Goal: Transaction & Acquisition: Purchase product/service

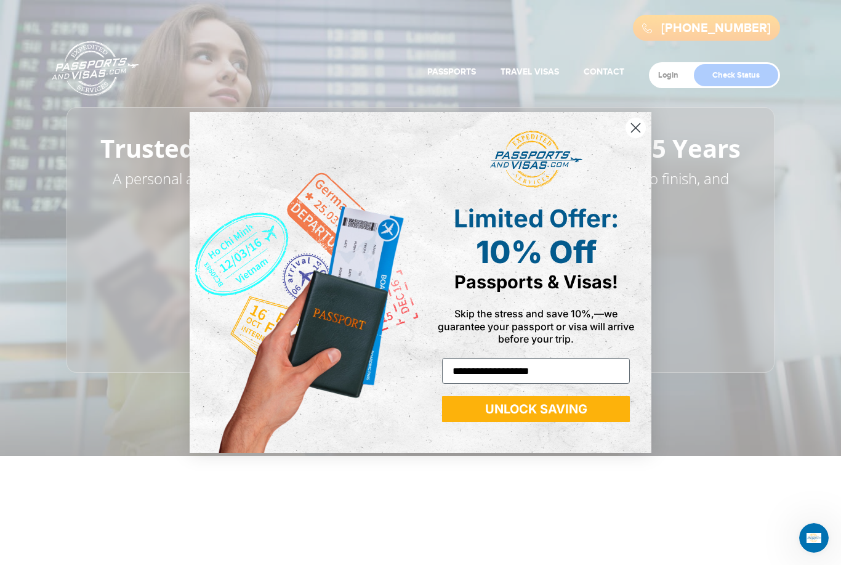
type input "**********"
click at [604, 406] on button "UNLOCK SAVING" at bounding box center [536, 409] width 188 height 26
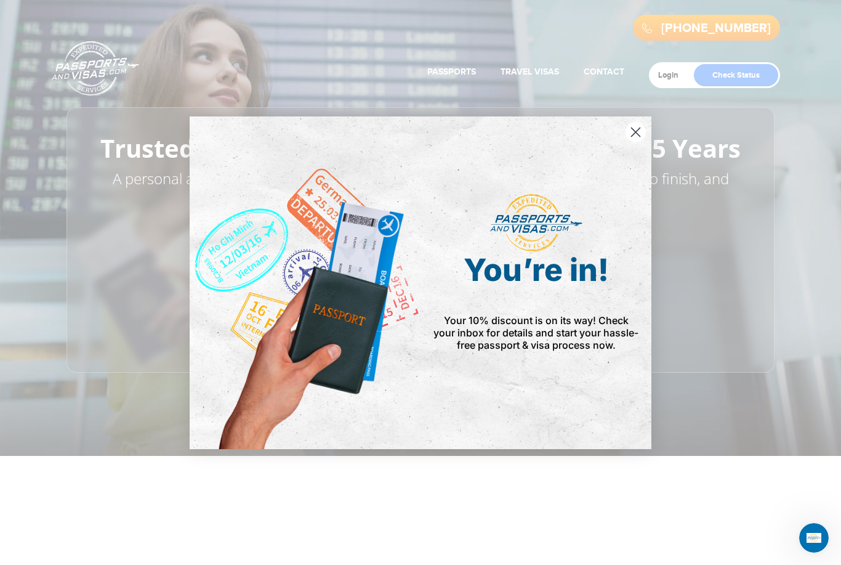
click at [641, 134] on circle "Close dialog" at bounding box center [636, 131] width 20 height 20
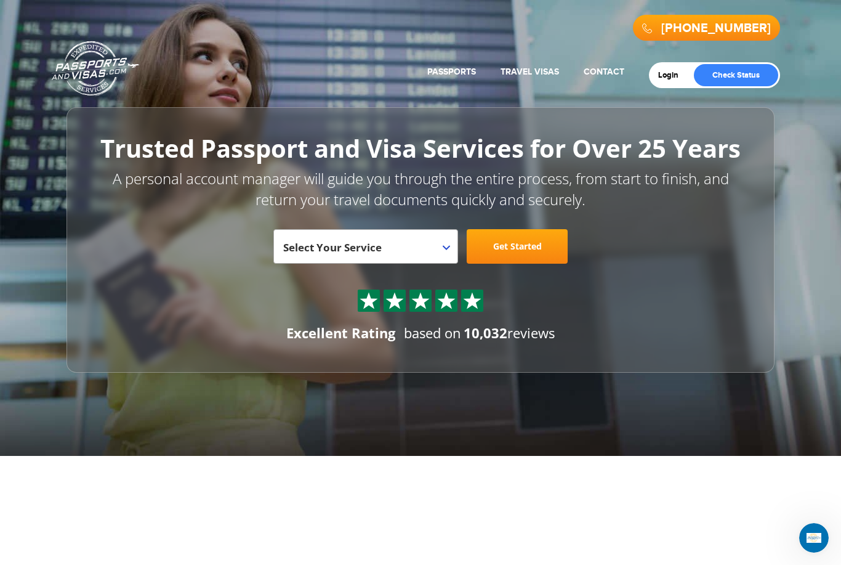
click at [435, 243] on span "Select Your Service" at bounding box center [364, 251] width 162 height 34
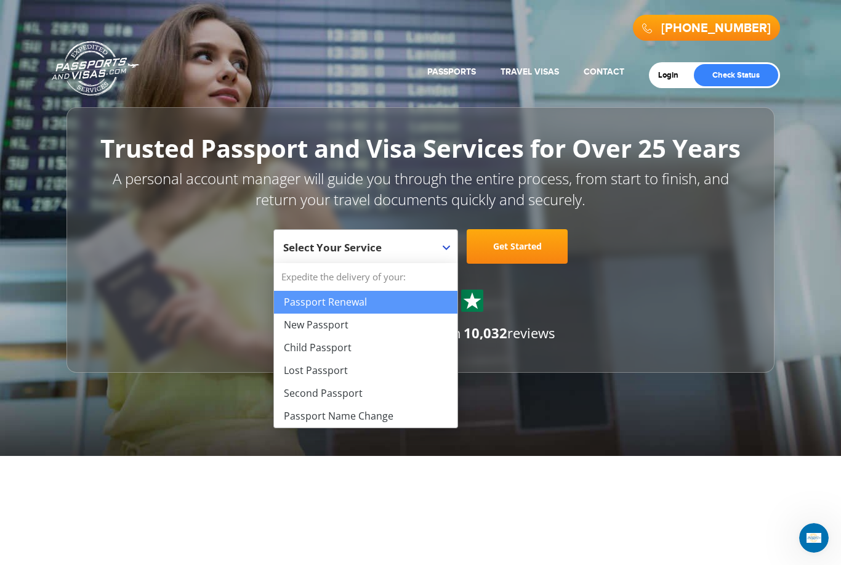
select select "**********"
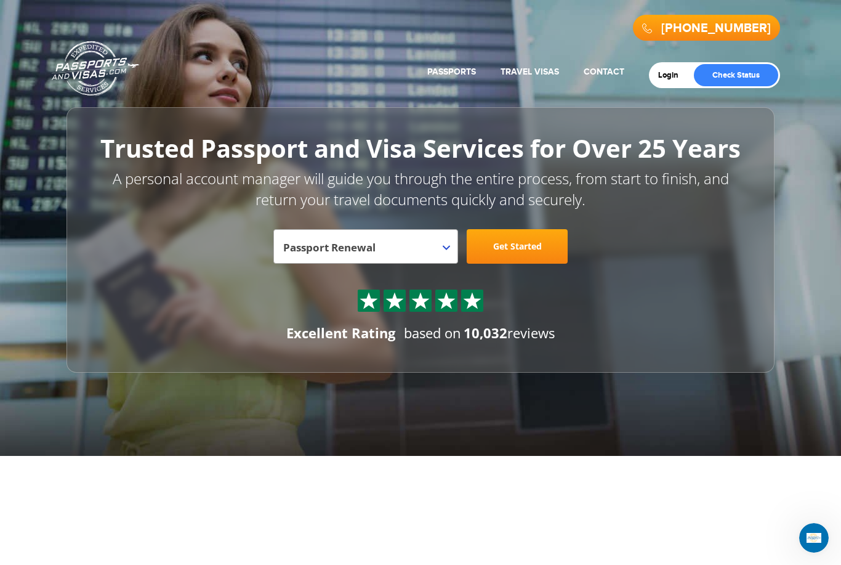
click at [532, 250] on link "Get Started" at bounding box center [517, 246] width 101 height 34
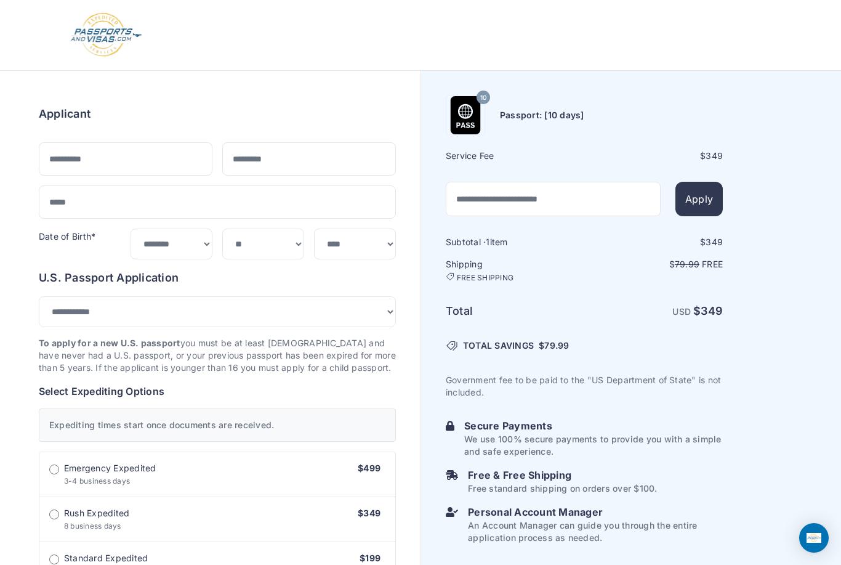
select select "***"
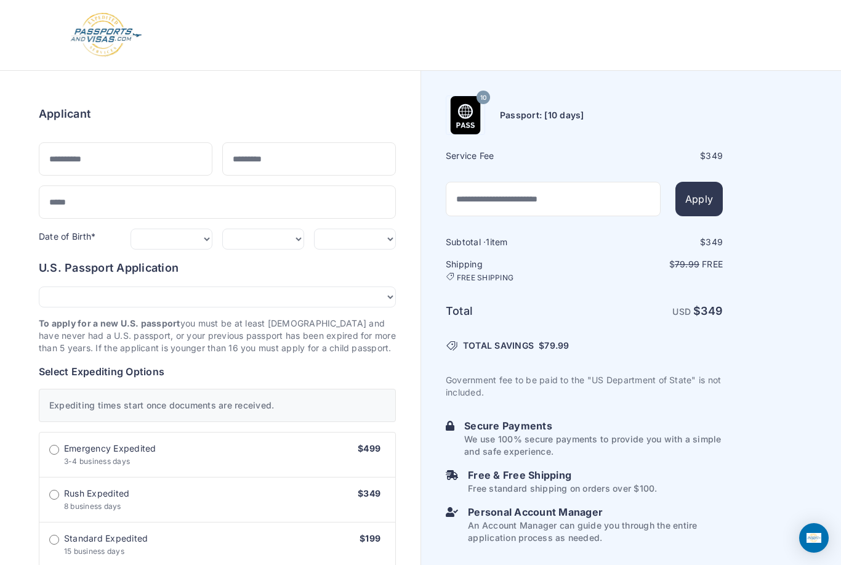
scroll to position [15, 0]
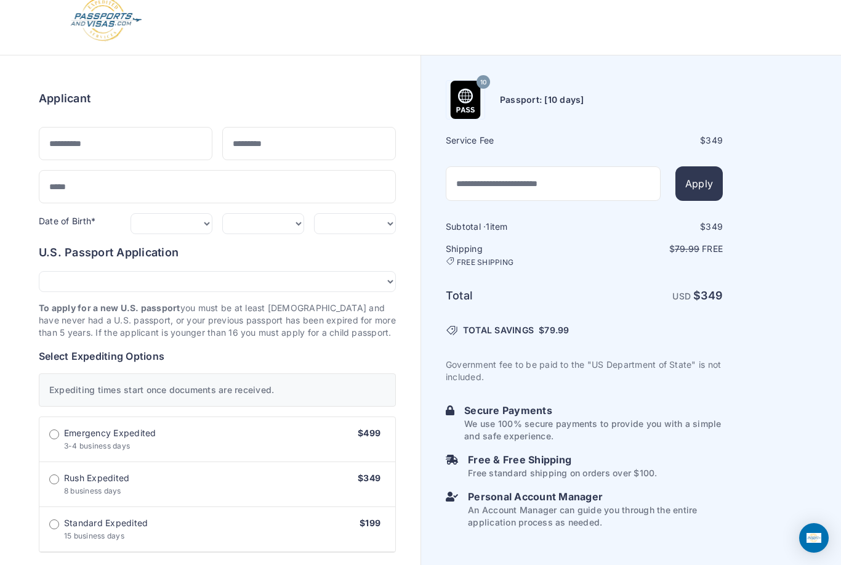
click at [764, 440] on div "10 Passport: [10 days] Service Fee $ 349 Apply 1 349 79.99 $" at bounding box center [631, 567] width 420 height 1025
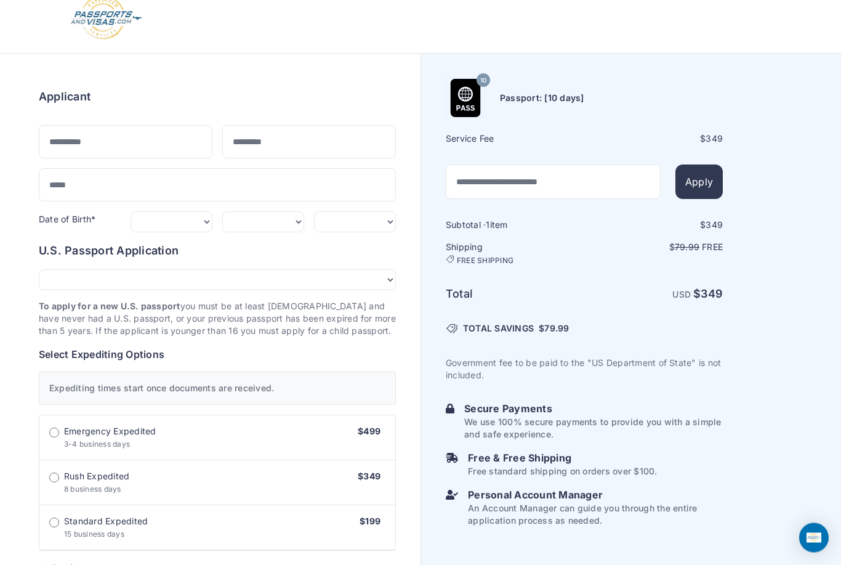
scroll to position [0, 0]
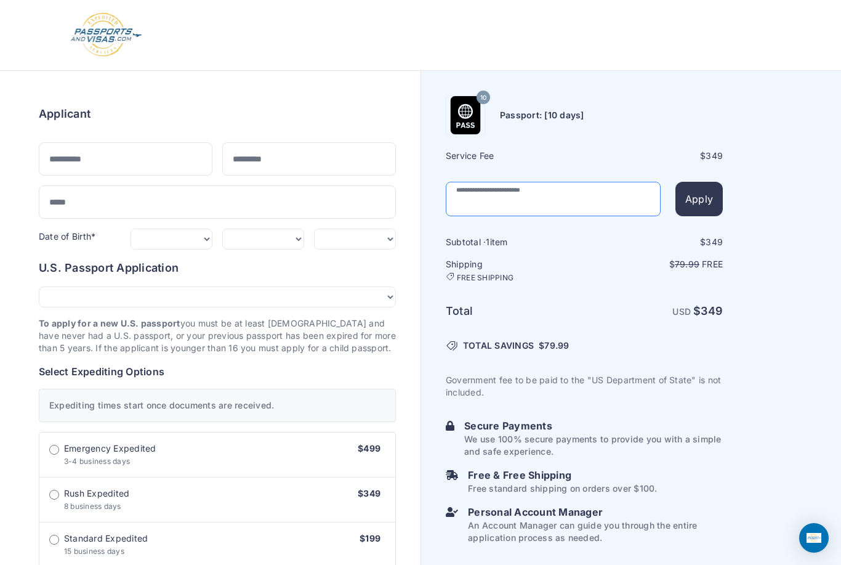
click at [543, 201] on input "text" at bounding box center [553, 199] width 215 height 34
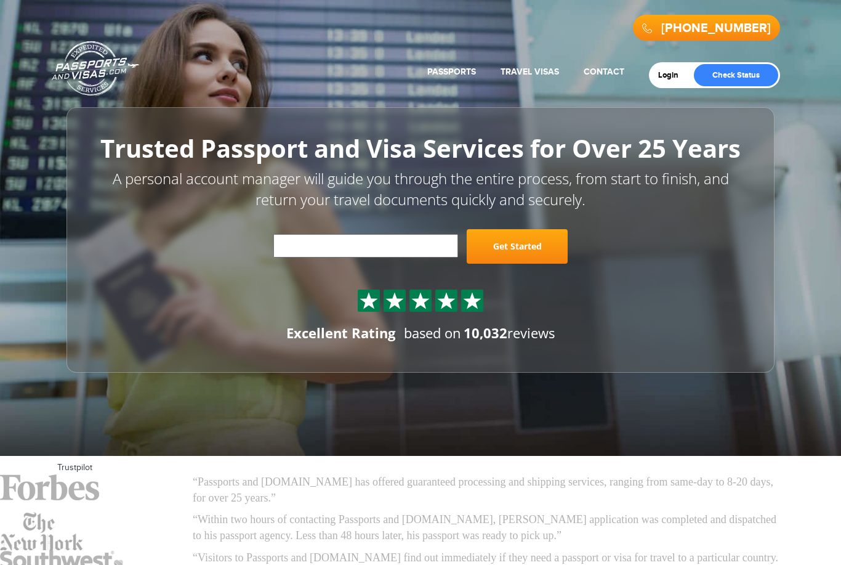
select select "**********"
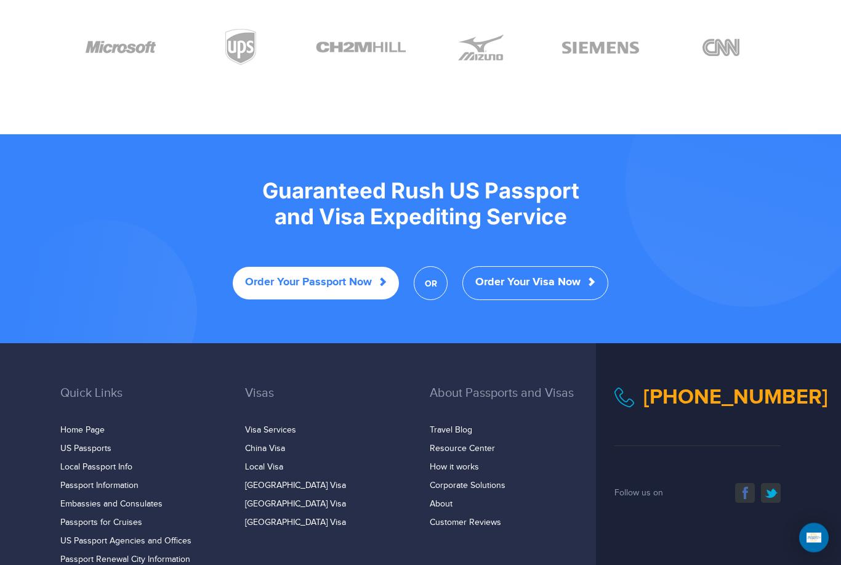
scroll to position [2435, 0]
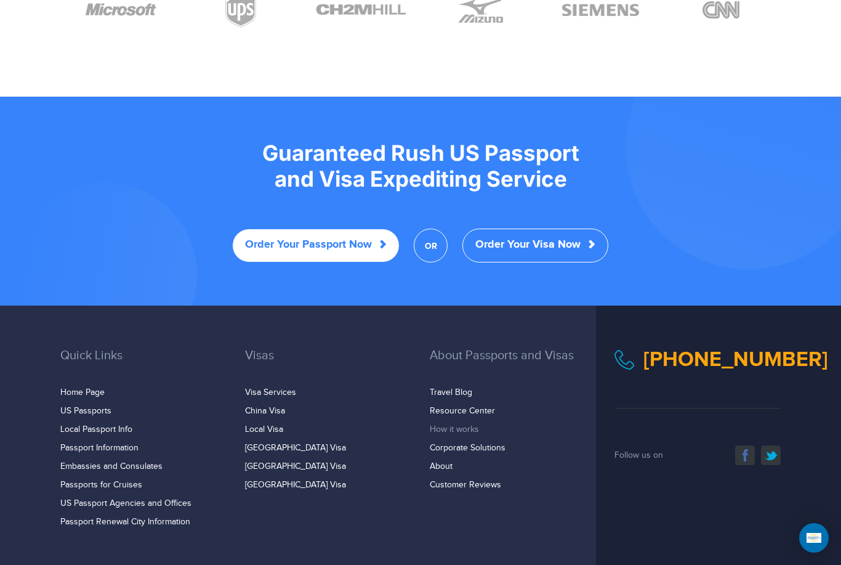
click at [456, 424] on link "How it works" at bounding box center [454, 429] width 49 height 10
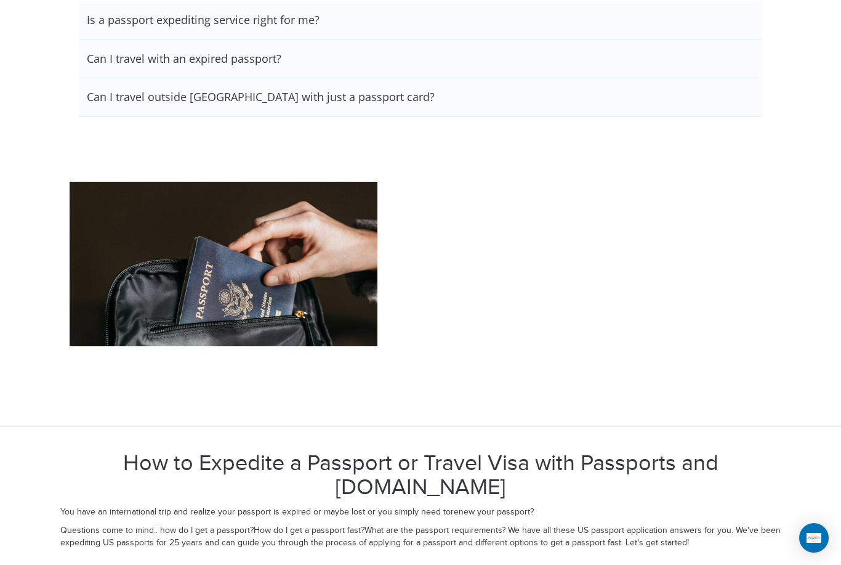
scroll to position [1771, 0]
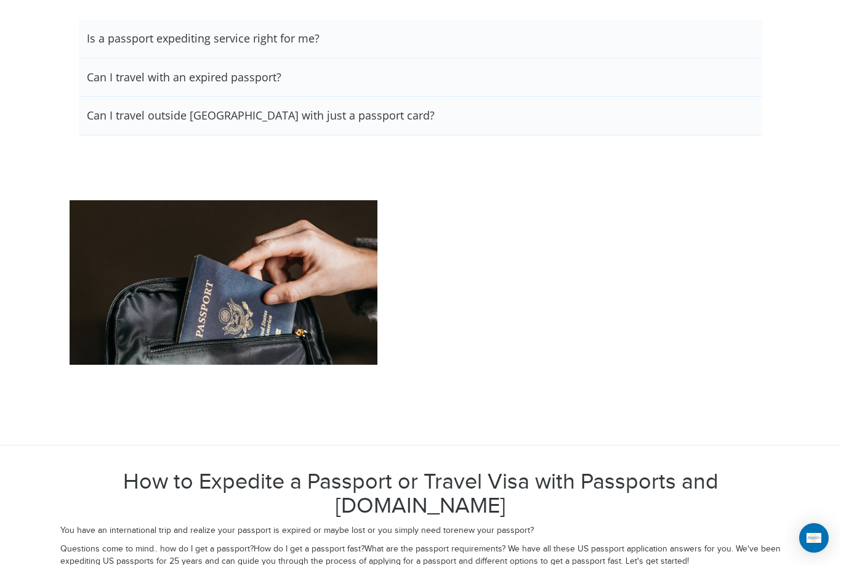
click at [320, 46] on h3 "Can I travel outside the United States with just a passport card?" at bounding box center [203, 39] width 233 height 14
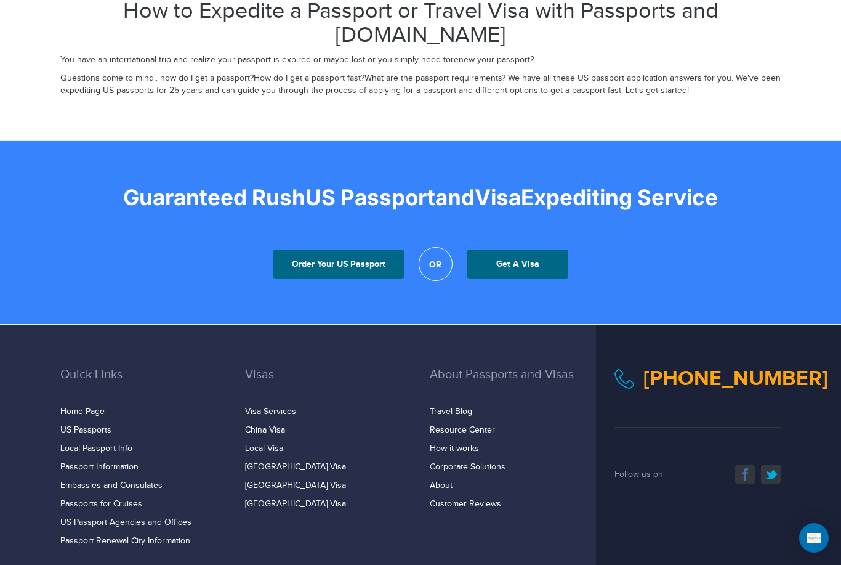
scroll to position [2324, 0]
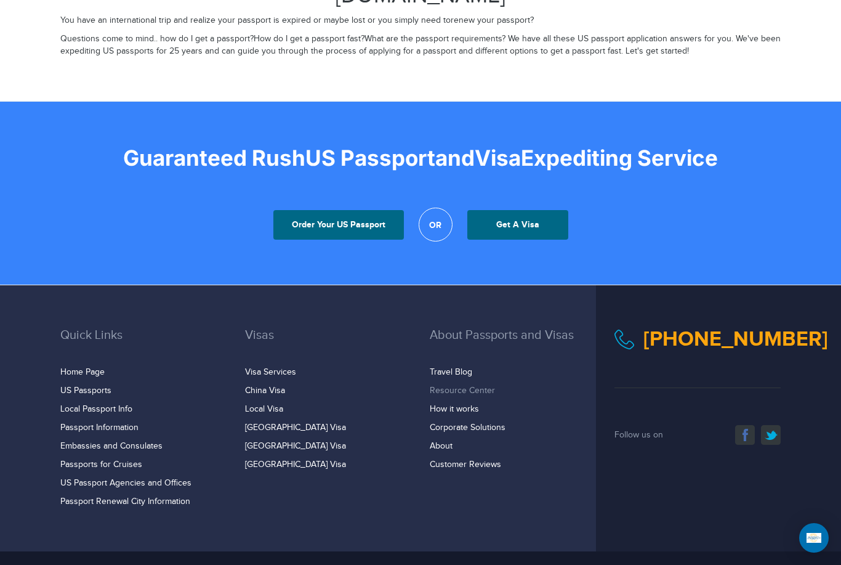
click at [483, 385] on link "Resource Center" at bounding box center [462, 390] width 65 height 10
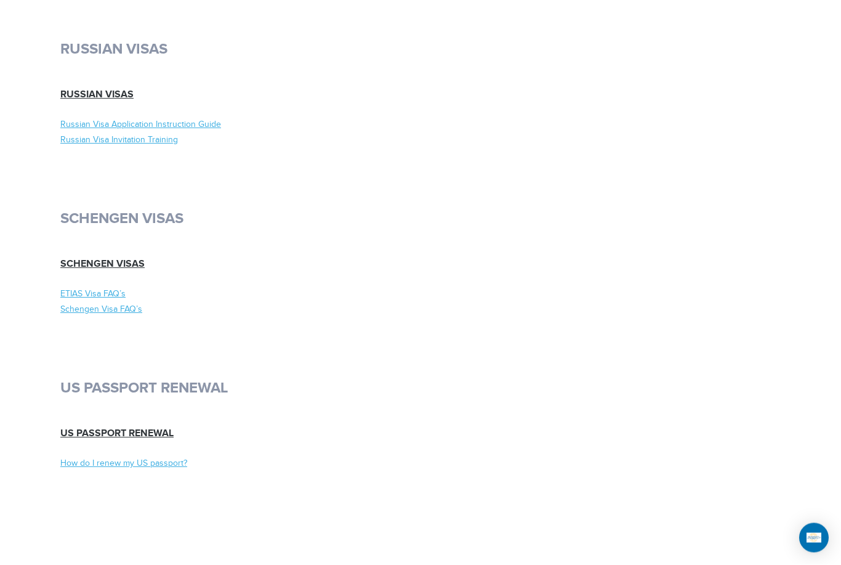
scroll to position [6631, 0]
click at [152, 458] on link "How do I renew my US passport?" at bounding box center [235, 464] width 351 height 12
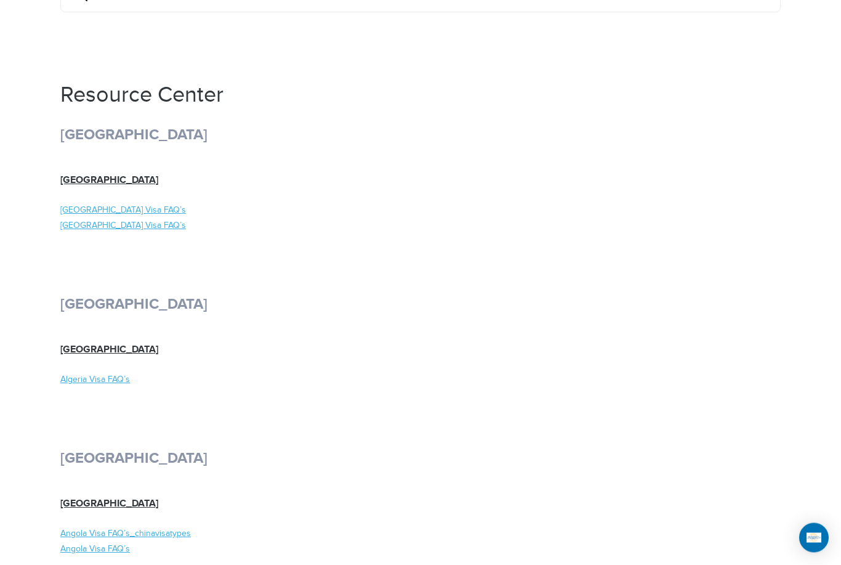
scroll to position [160, 0]
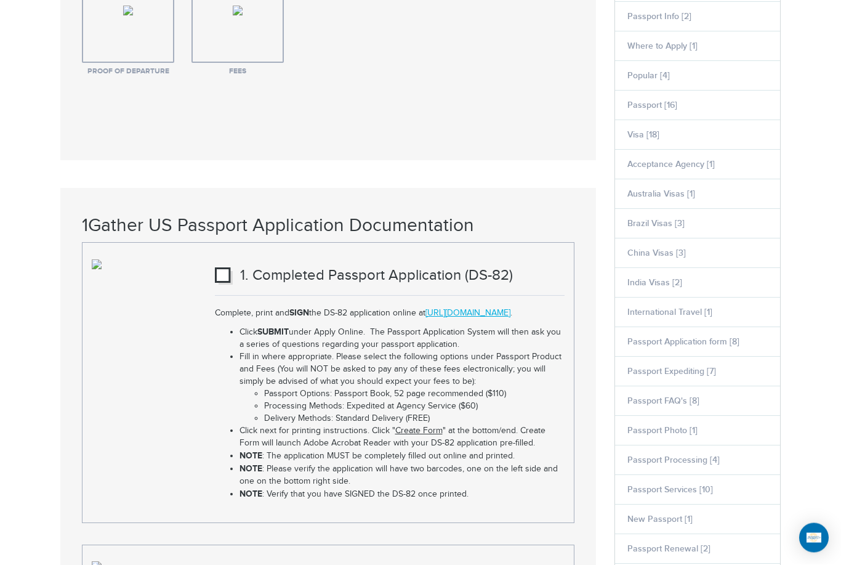
scroll to position [778, 0]
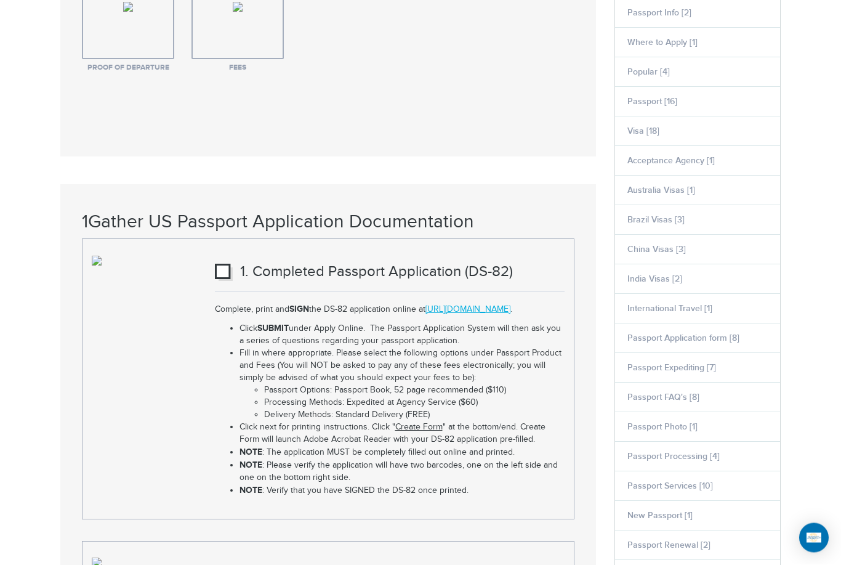
click at [83, 358] on div "1. Completed Passport Application (DS-82) Complete, print and SIGN the DS-82 ap…" at bounding box center [328, 379] width 491 height 248
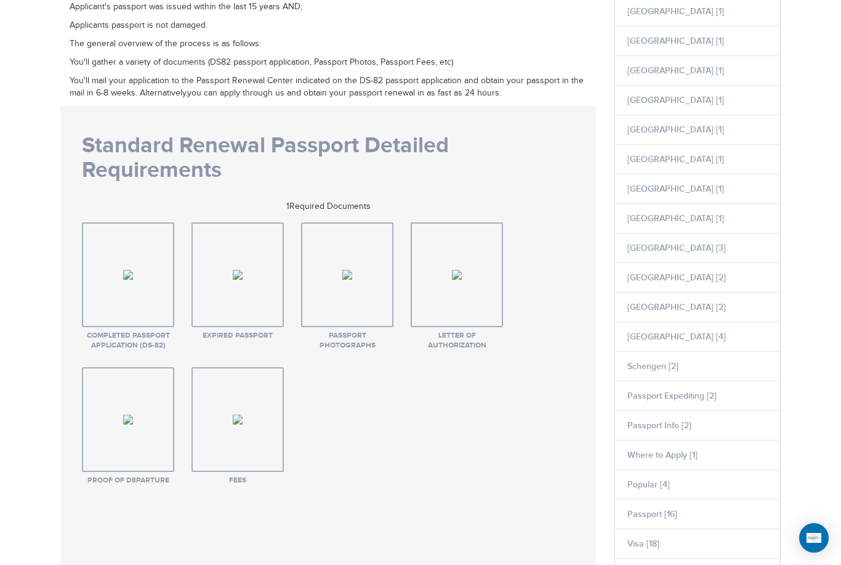
scroll to position [366, 0]
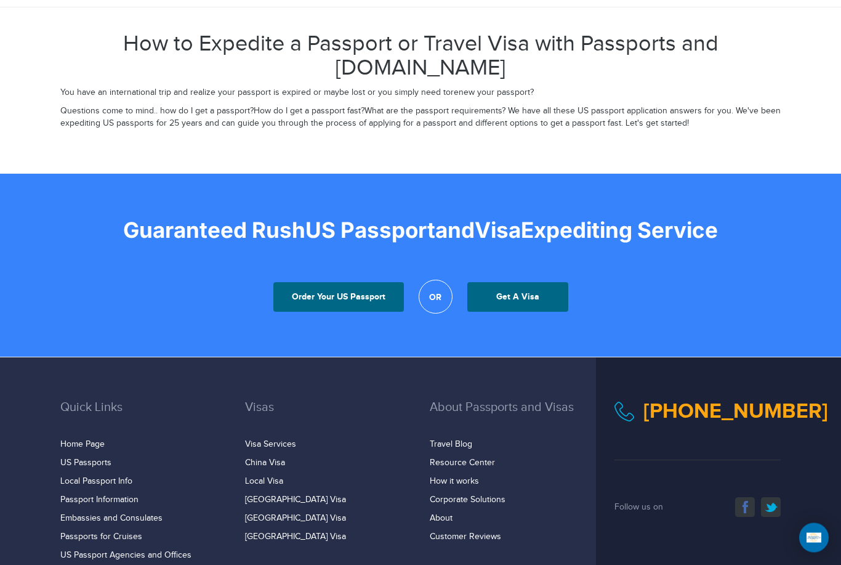
scroll to position [2209, 0]
click at [348, 282] on link "Order Your US Passport" at bounding box center [338, 297] width 131 height 30
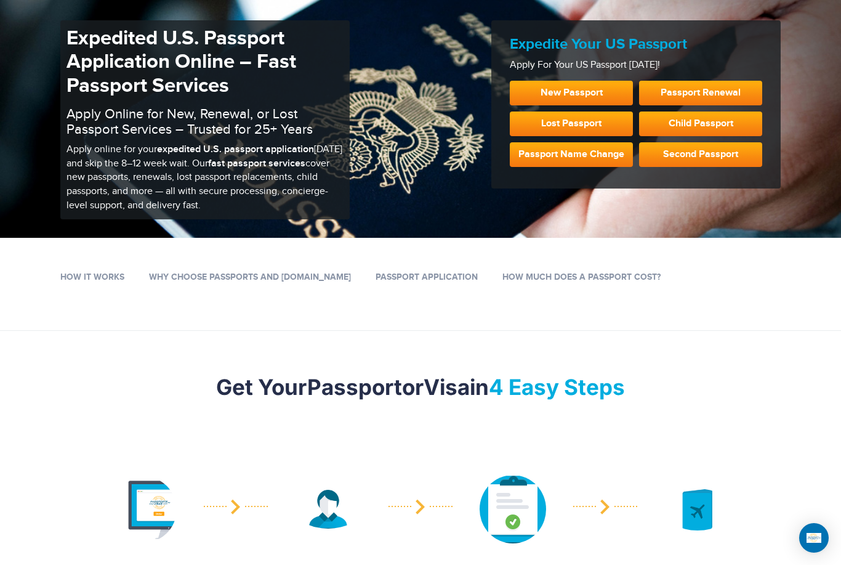
scroll to position [83, 0]
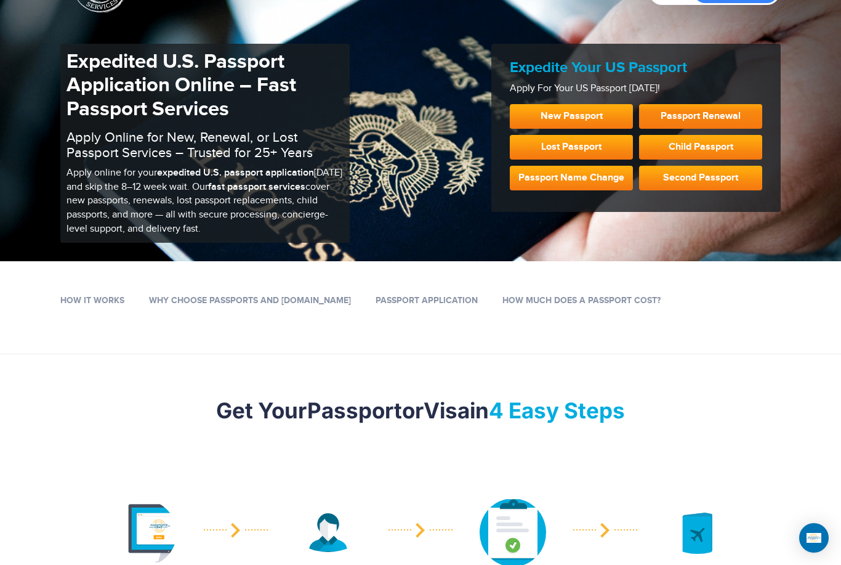
click at [735, 115] on link "Passport Renewal" at bounding box center [700, 116] width 123 height 25
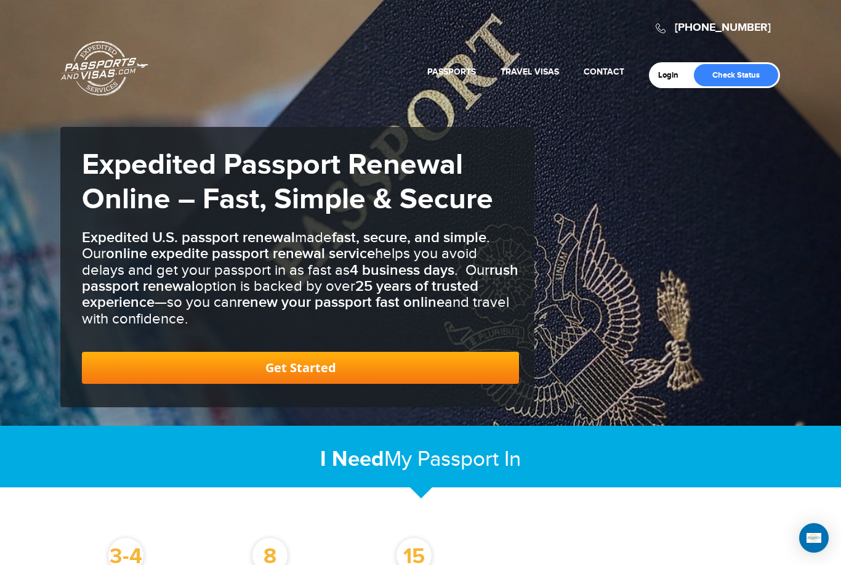
click at [454, 353] on link "Get Started" at bounding box center [300, 368] width 437 height 32
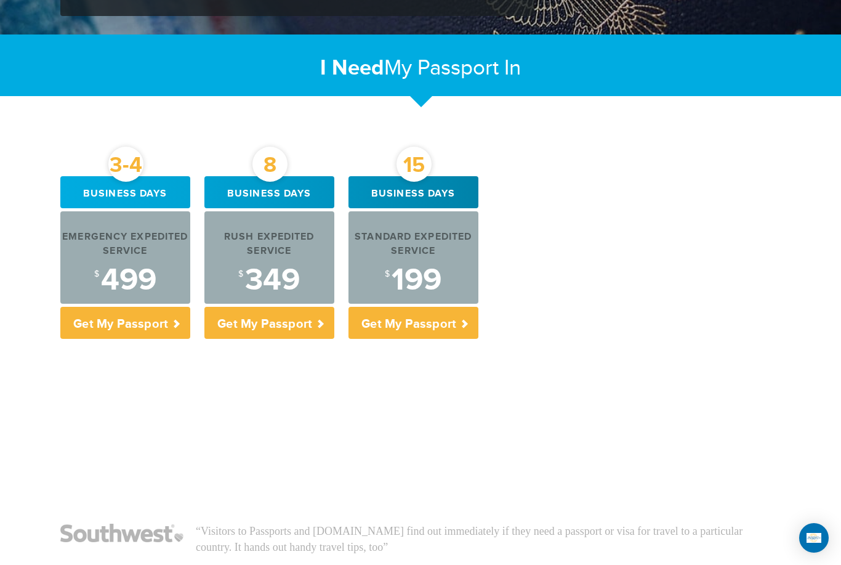
scroll to position [404, 0]
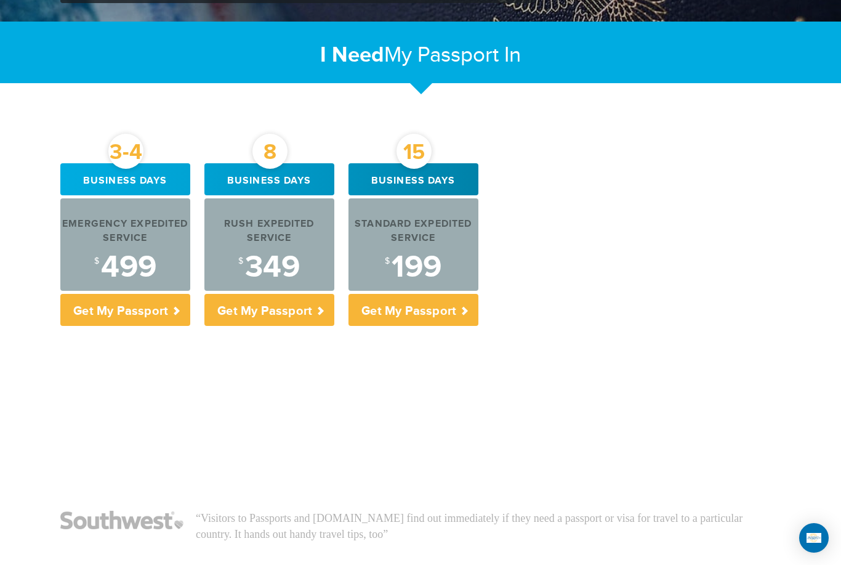
click at [749, 347] on div "3-4 Business days Emergency Expedited Service $ 499 Get My Passport 8 Business …" at bounding box center [420, 385] width 739 height 445
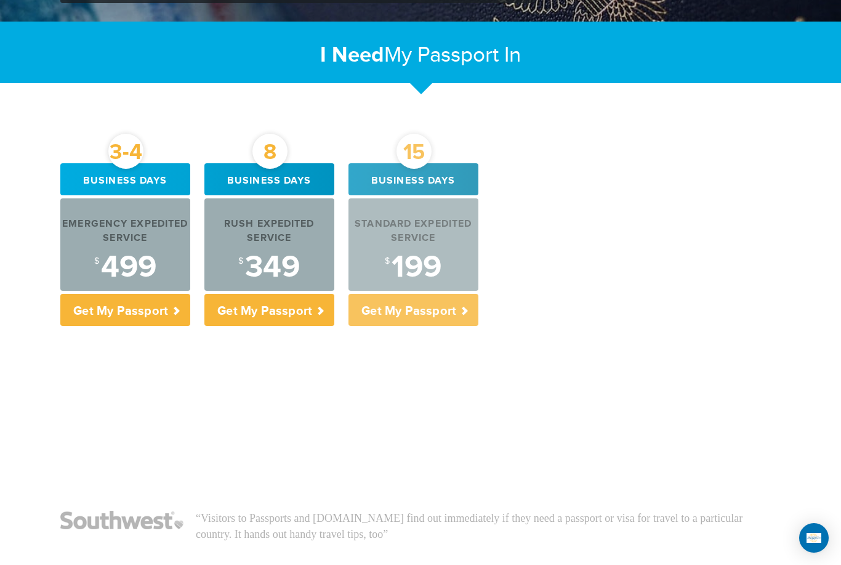
click at [434, 309] on p "Get My Passport" at bounding box center [414, 310] width 130 height 32
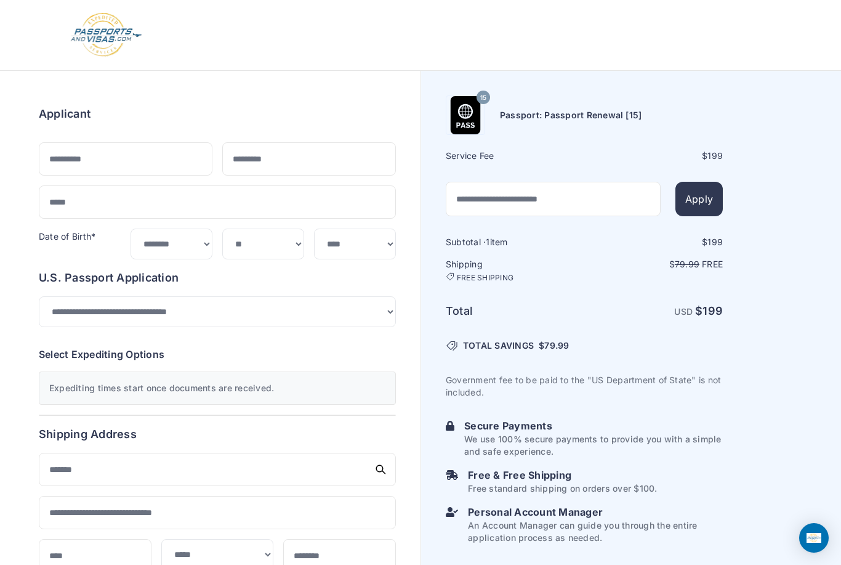
select select "**"
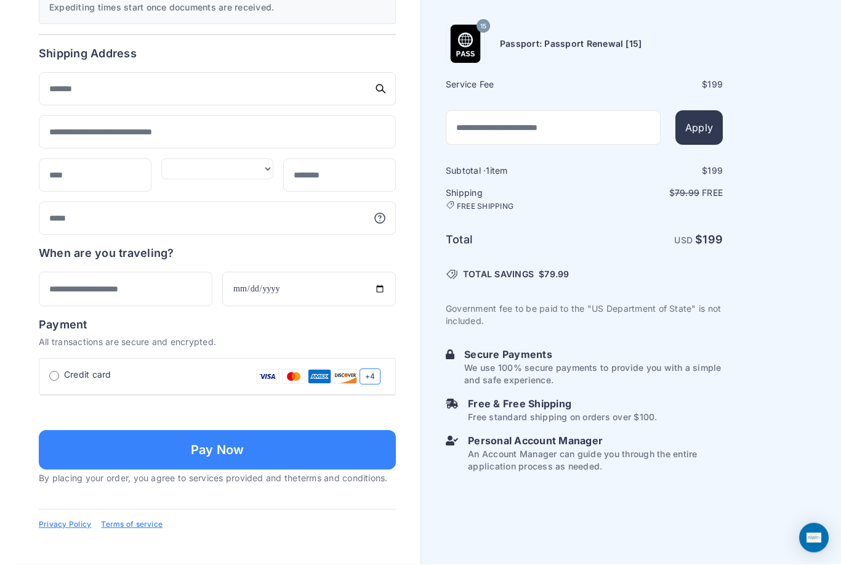
scroll to position [409, 0]
